Goal: Navigation & Orientation: Find specific page/section

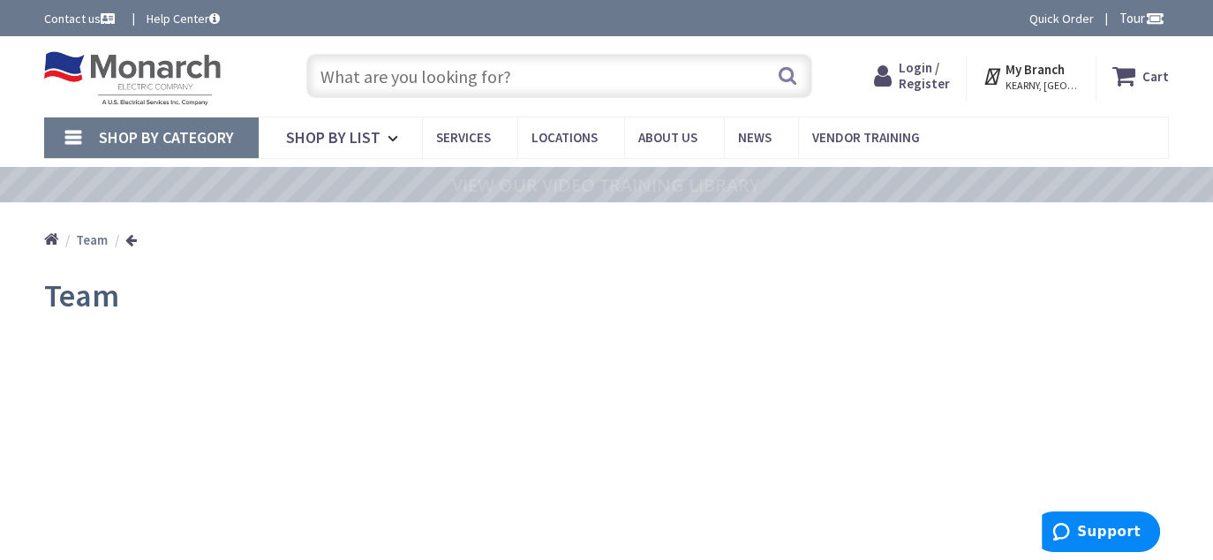
click at [85, 237] on strong "Team" at bounding box center [92, 239] width 32 height 17
click at [114, 64] on img at bounding box center [132, 78] width 177 height 55
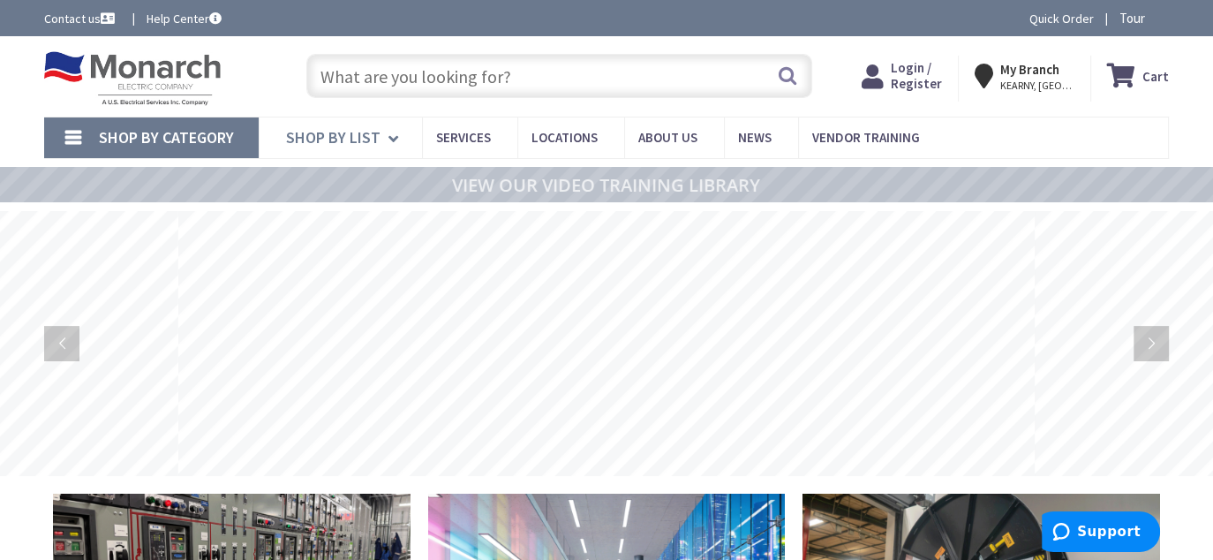
click at [384, 136] on link "Shop By List" at bounding box center [340, 137] width 163 height 41
click at [1143, 342] on rs-arrow at bounding box center [1150, 343] width 35 height 35
click at [1150, 345] on rs-arrow at bounding box center [1150, 343] width 35 height 35
click at [874, 446] on rs-layer at bounding box center [606, 343] width 856 height 265
